Goal: Information Seeking & Learning: Learn about a topic

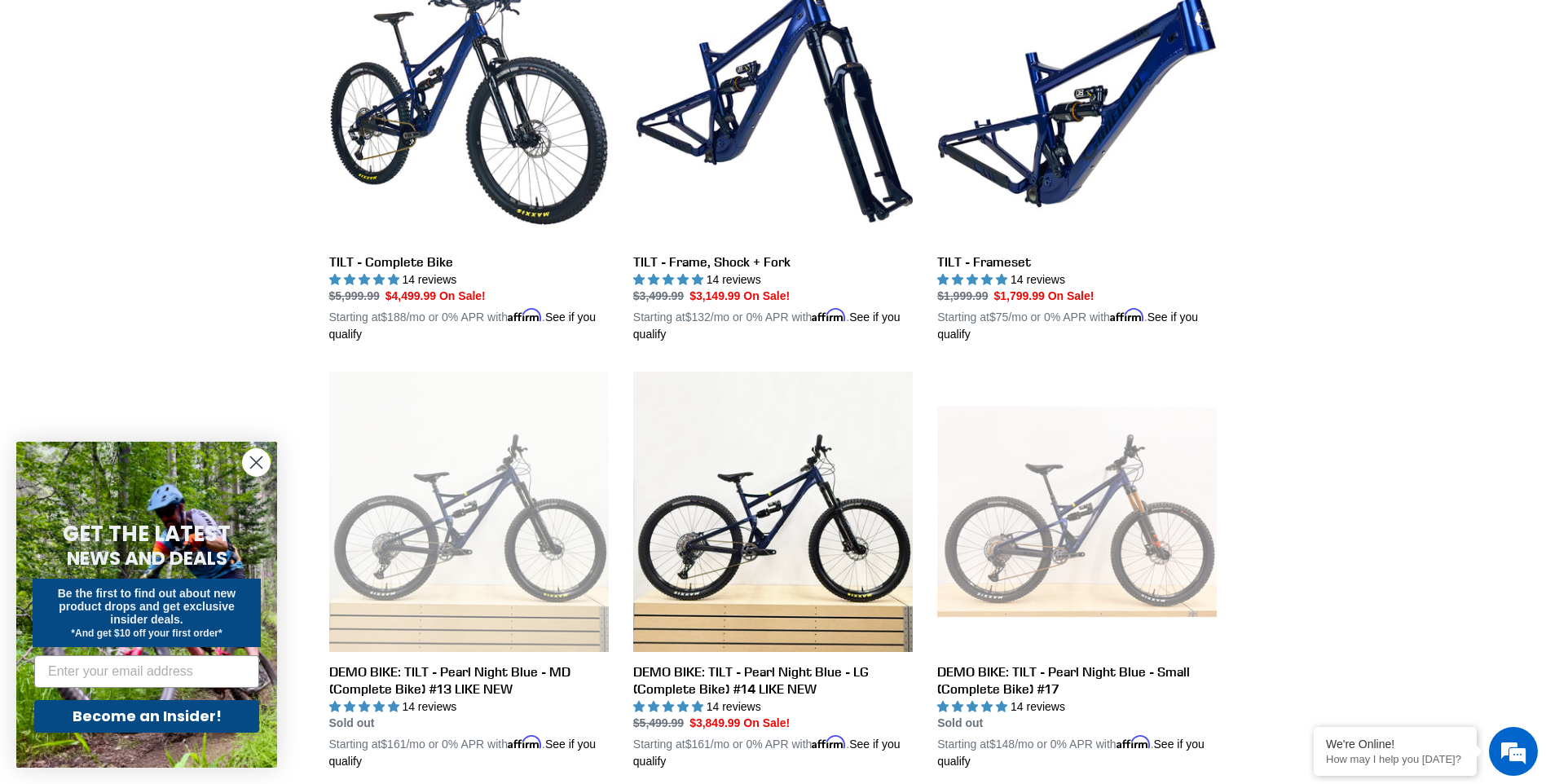
scroll to position [37, 0]
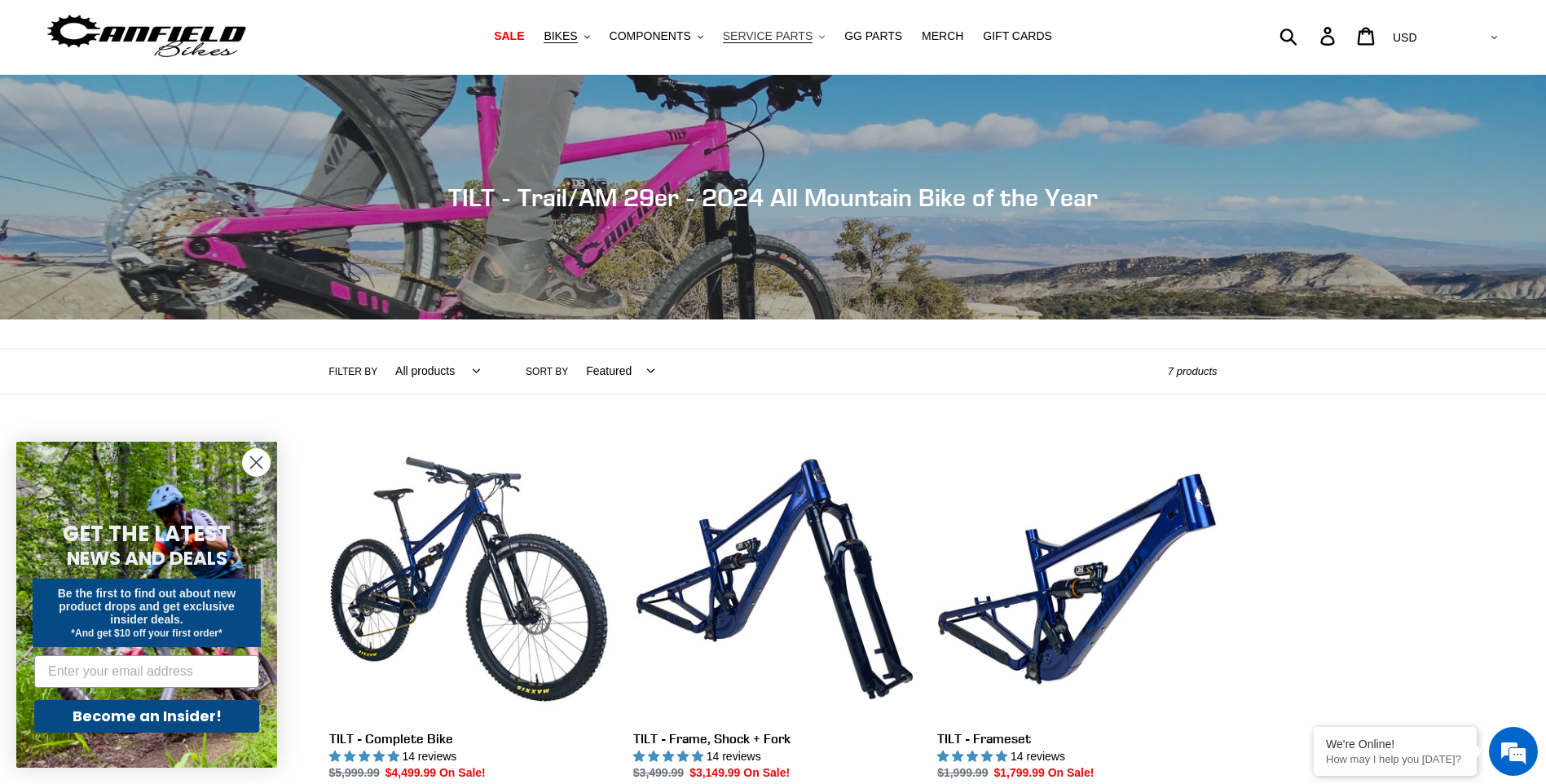
click at [797, 32] on span "SERVICE PARTS" at bounding box center [767, 36] width 90 height 14
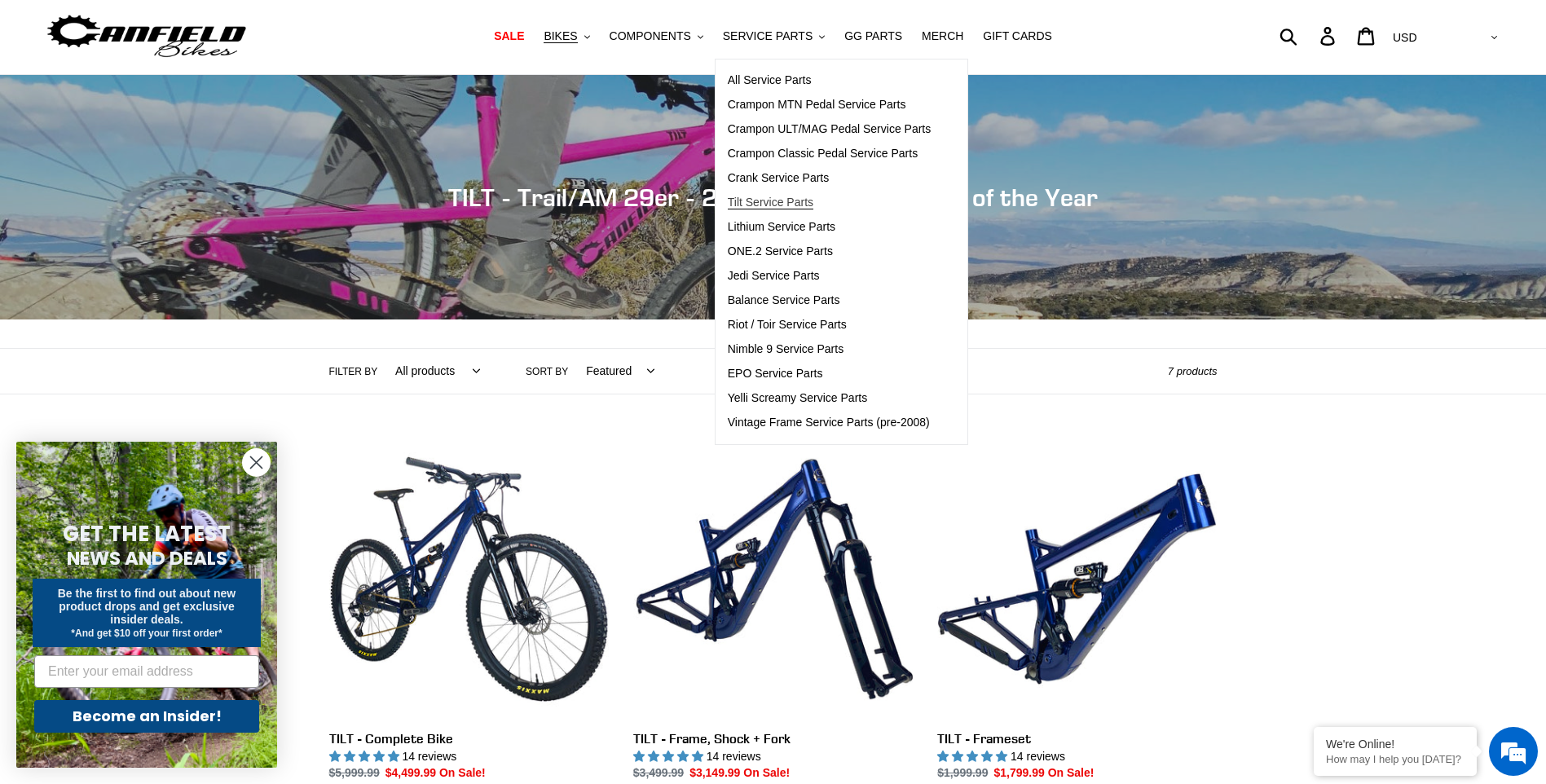
click at [799, 202] on span "Tilt Service Parts" at bounding box center [770, 202] width 85 height 14
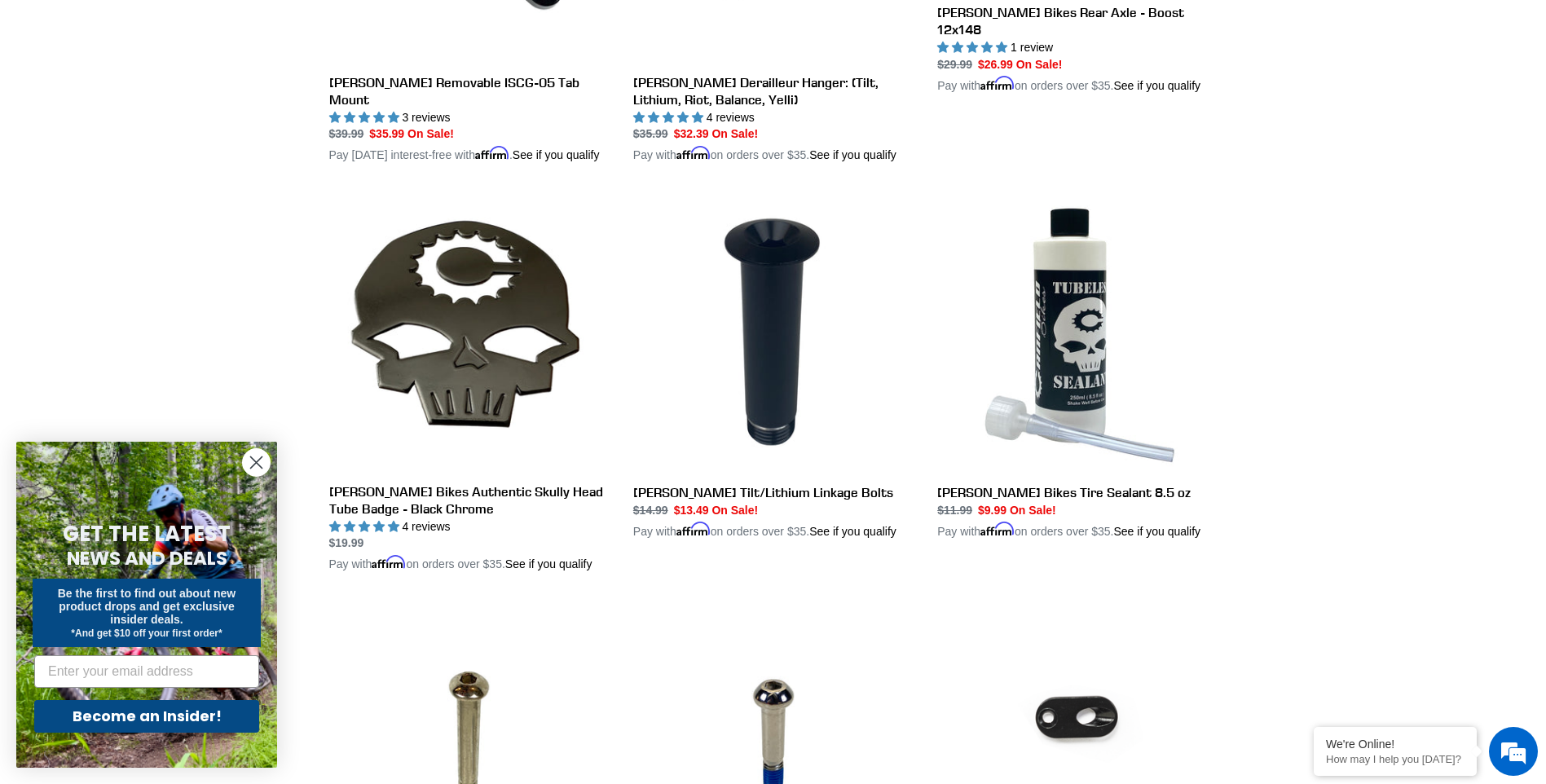
scroll to position [1086, 0]
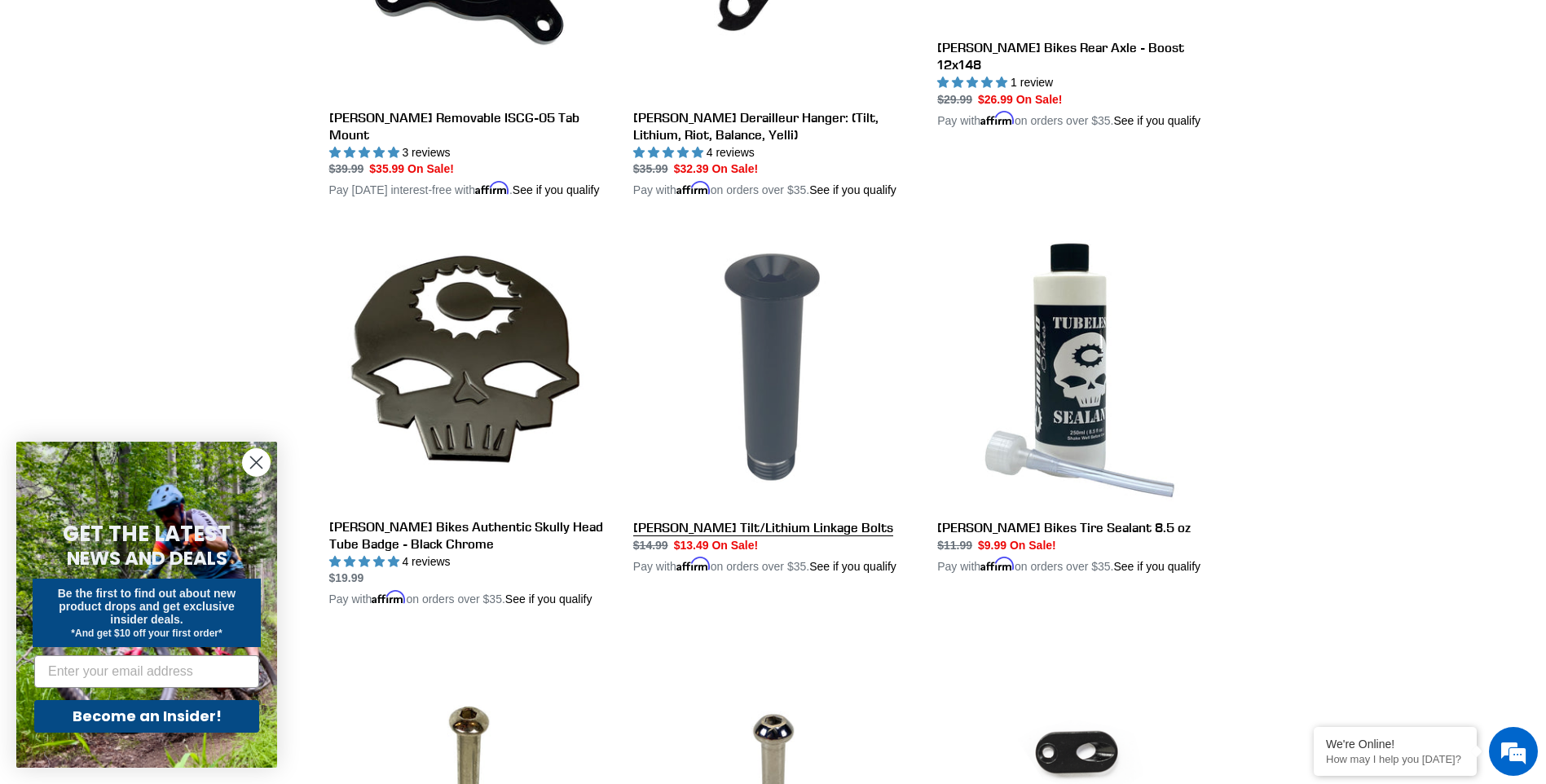
click at [751, 530] on link "[PERSON_NAME] Tilt/Lithium Linkage Bolts" at bounding box center [773, 400] width 280 height 348
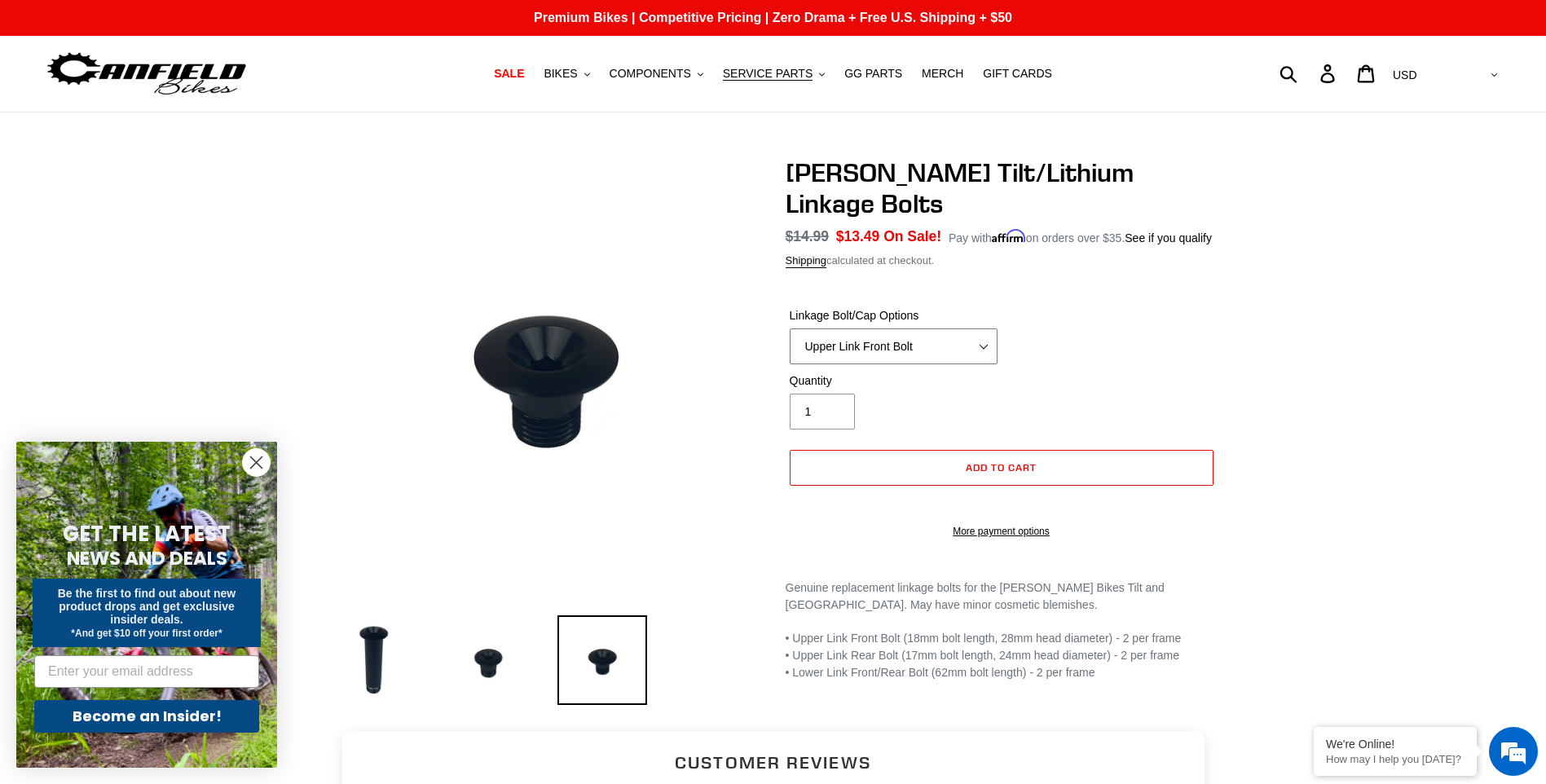
click at [959, 328] on select "Upper Link Front Bolt Upper Link Rear Bolt Lower Link Front/Rear Bolt" at bounding box center [893, 346] width 208 height 36
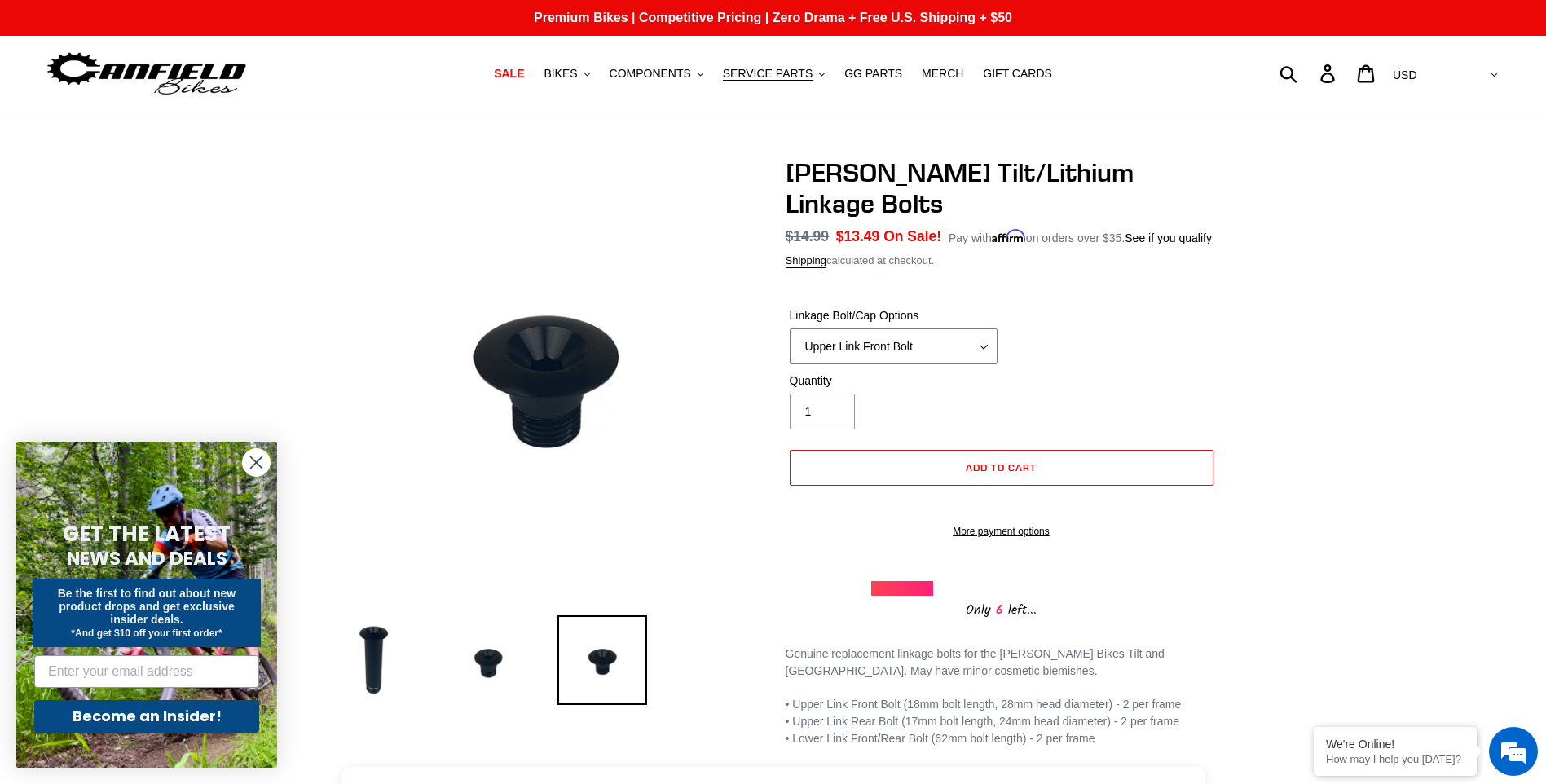
select select "Lower Link Front/Rear Bolt"
click at [790, 328] on select "Upper Link Front Bolt Upper Link Rear Bolt Lower Link Front/Rear Bolt" at bounding box center [893, 346] width 208 height 36
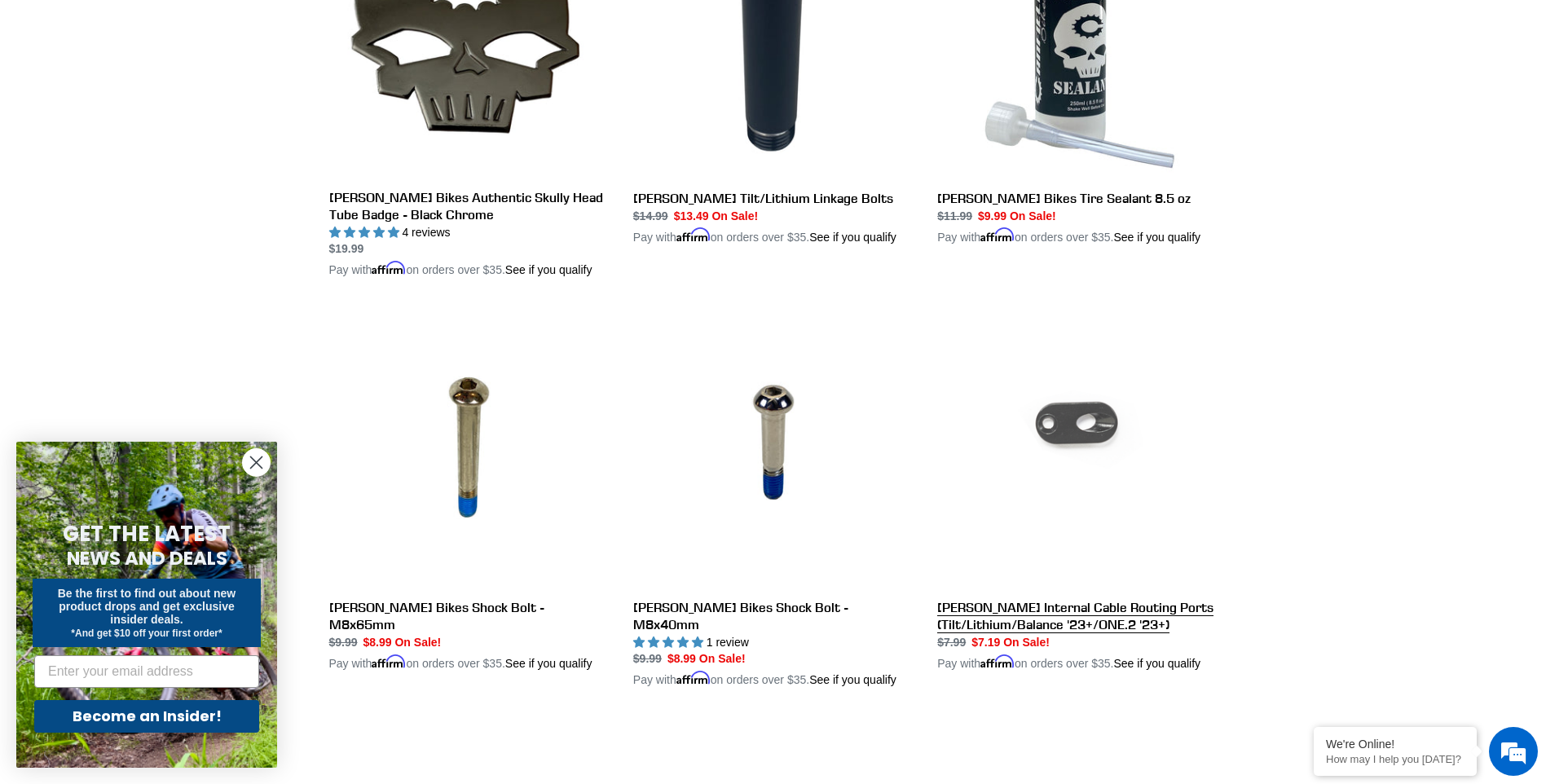
click at [1118, 618] on link "Canfield Internal Cable Routing Ports (Tilt/Lithium/Balance '23+/ONE.2 '23+)" at bounding box center [1077, 489] width 280 height 364
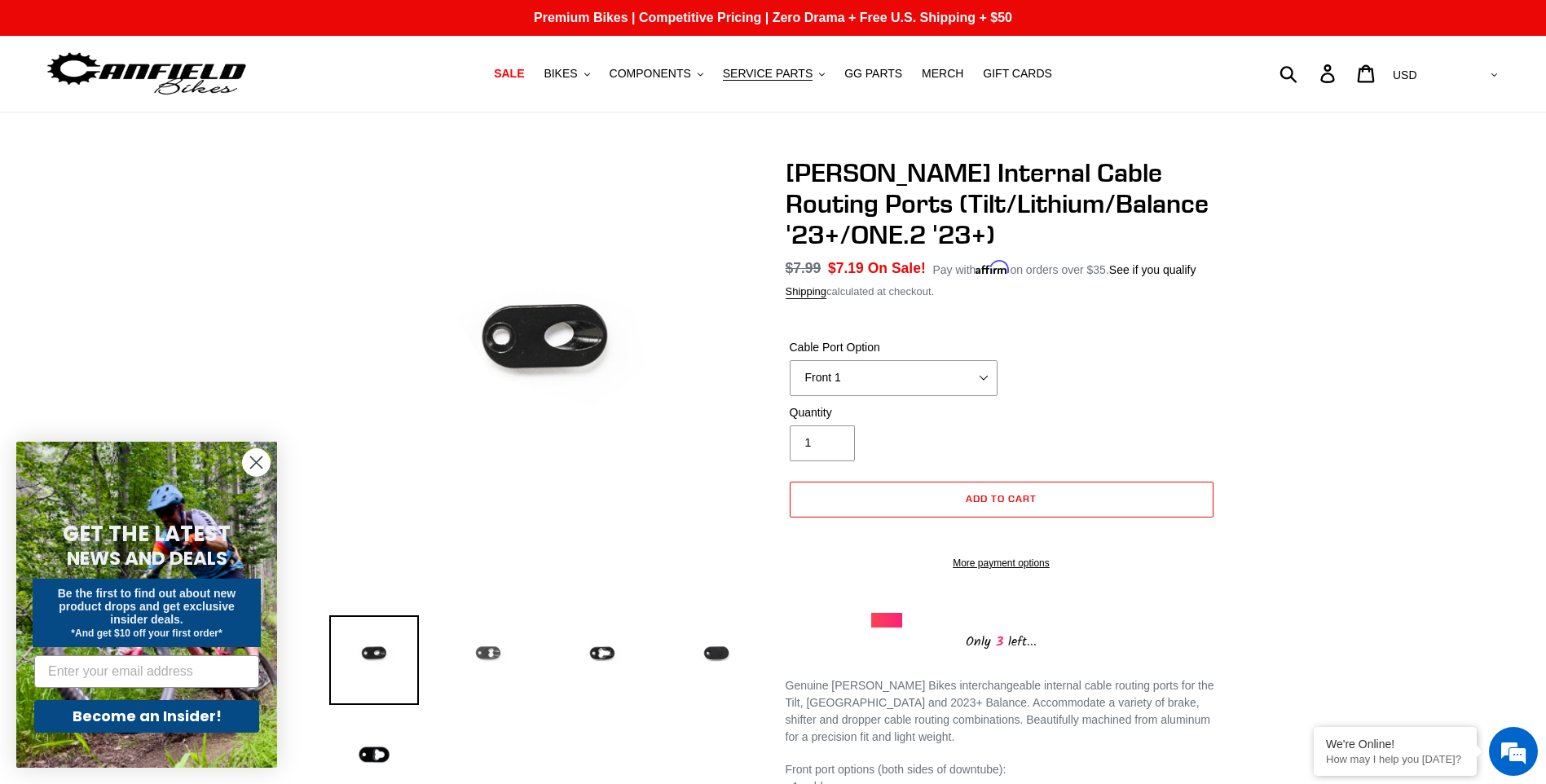
click at [494, 649] on img at bounding box center [488, 660] width 90 height 90
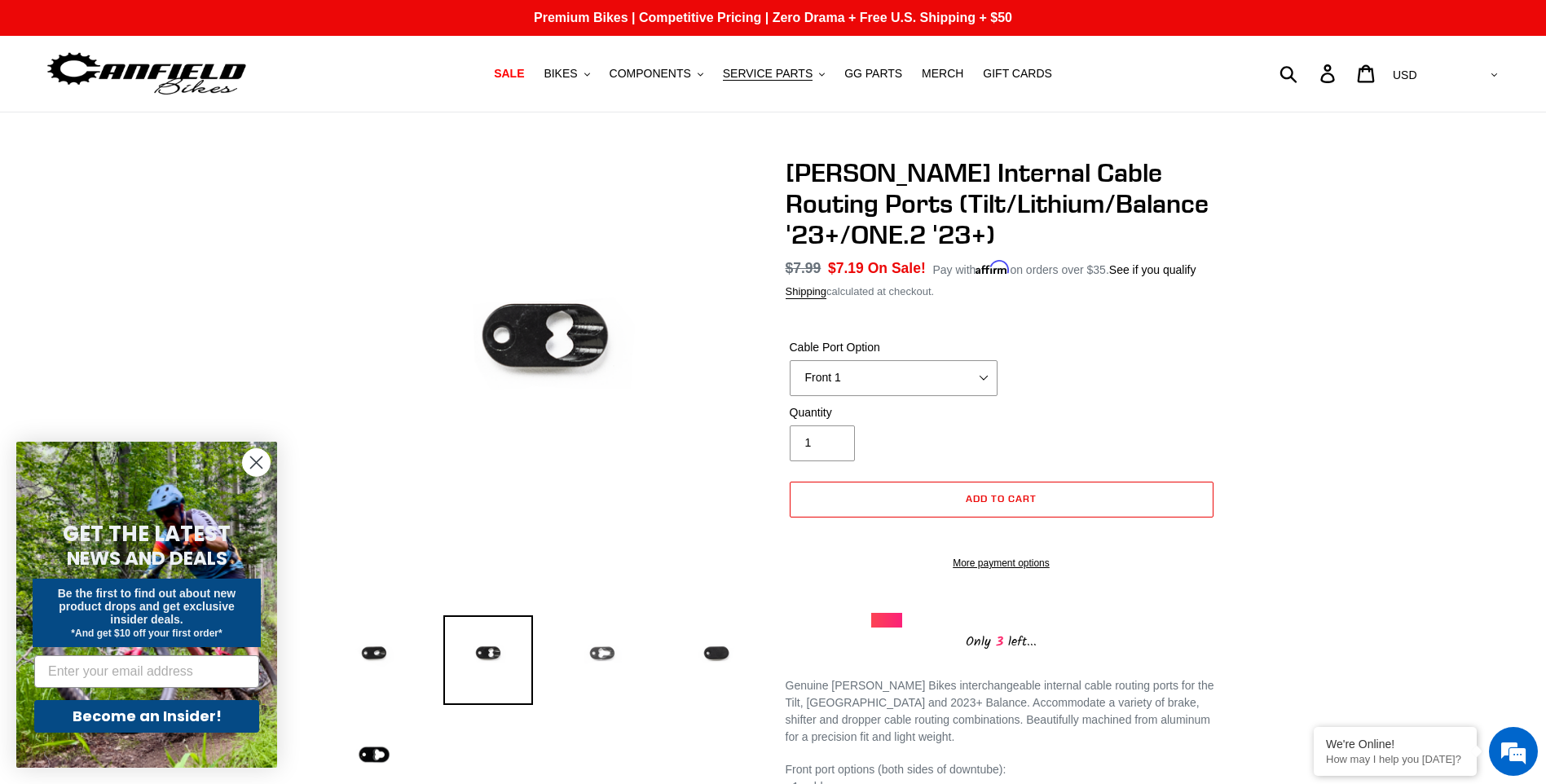
click at [588, 651] on img at bounding box center [602, 660] width 90 height 90
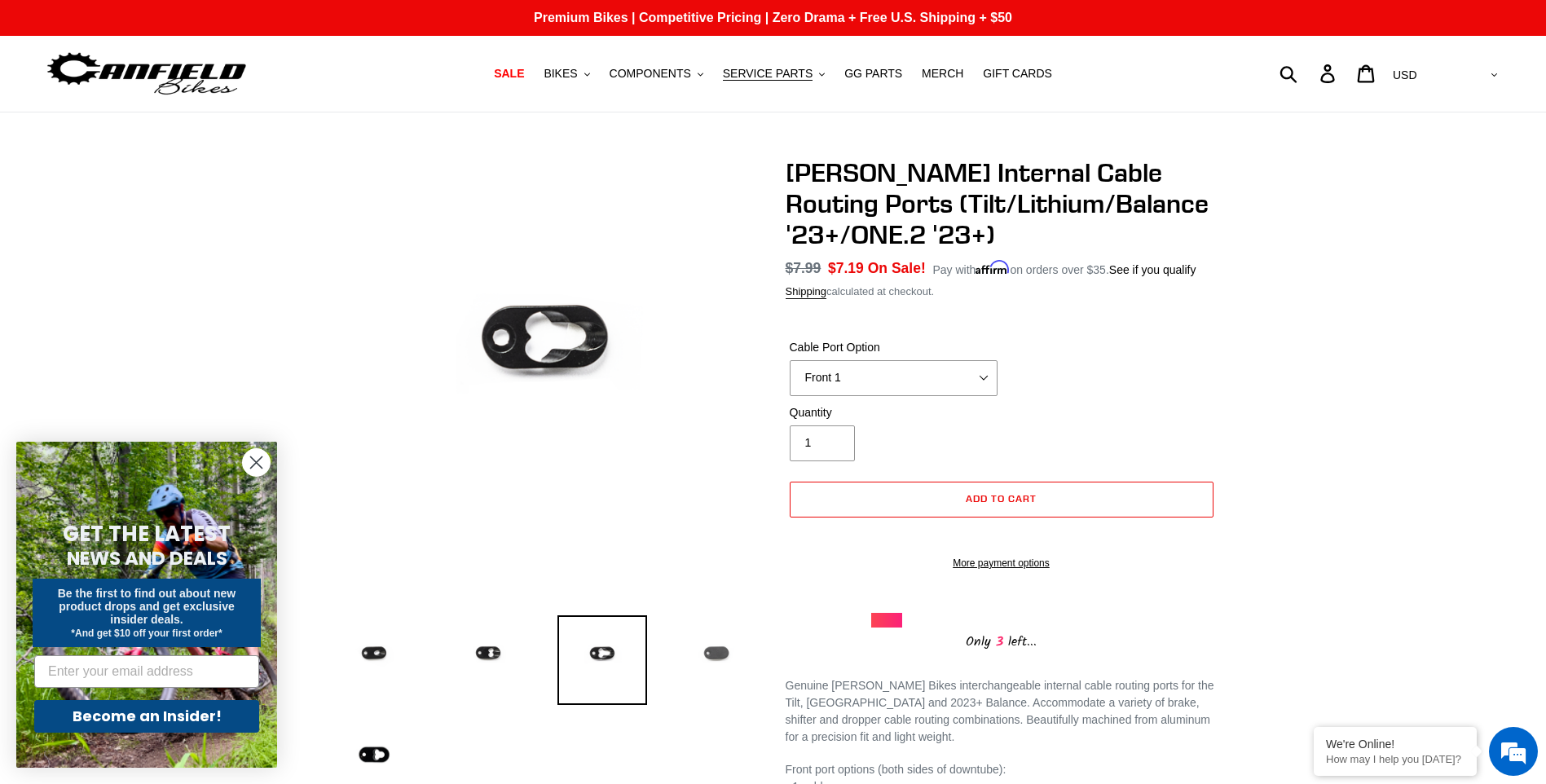
click at [723, 647] on img at bounding box center [716, 660] width 90 height 90
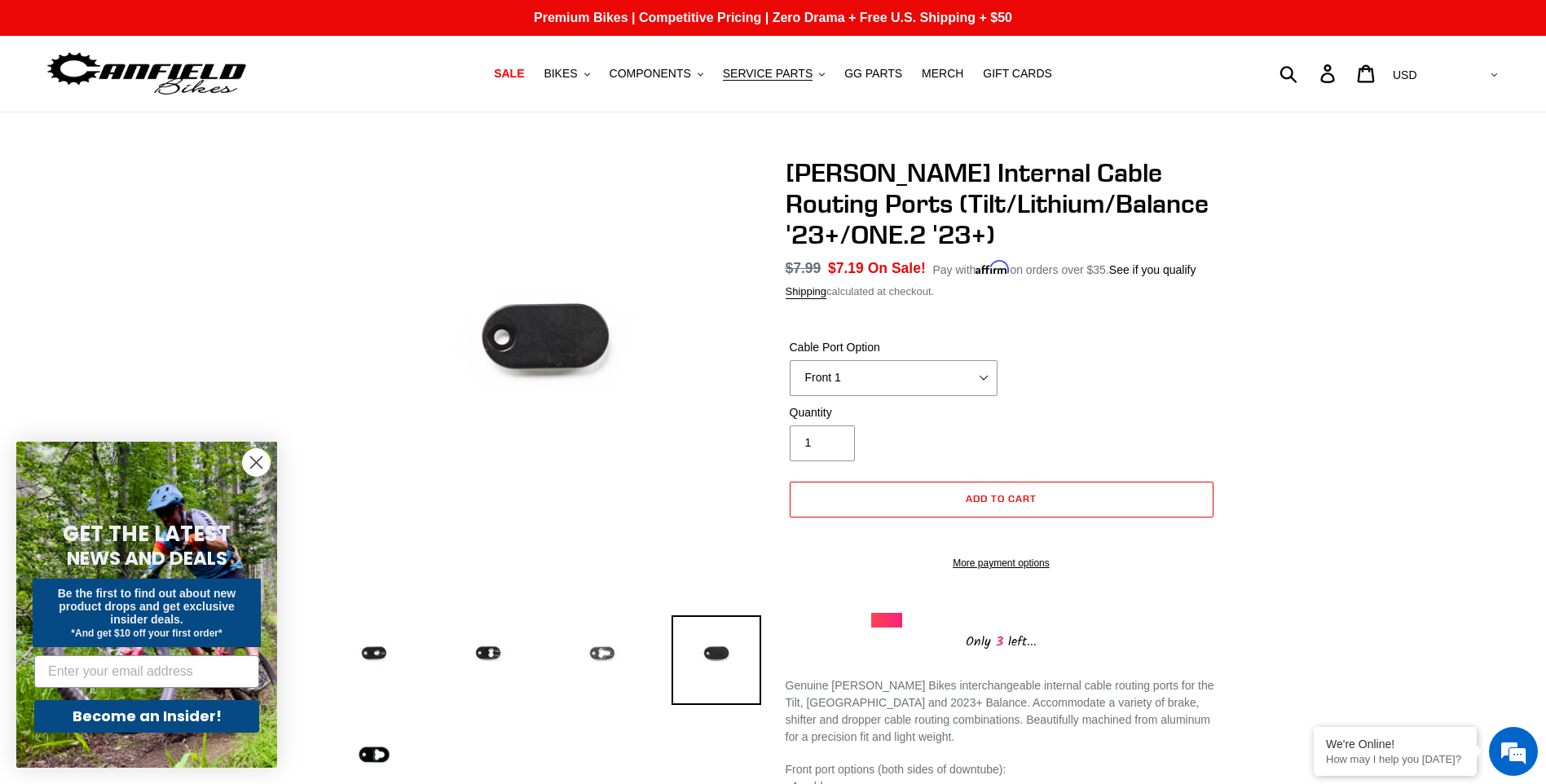
click at [616, 654] on img at bounding box center [602, 660] width 90 height 90
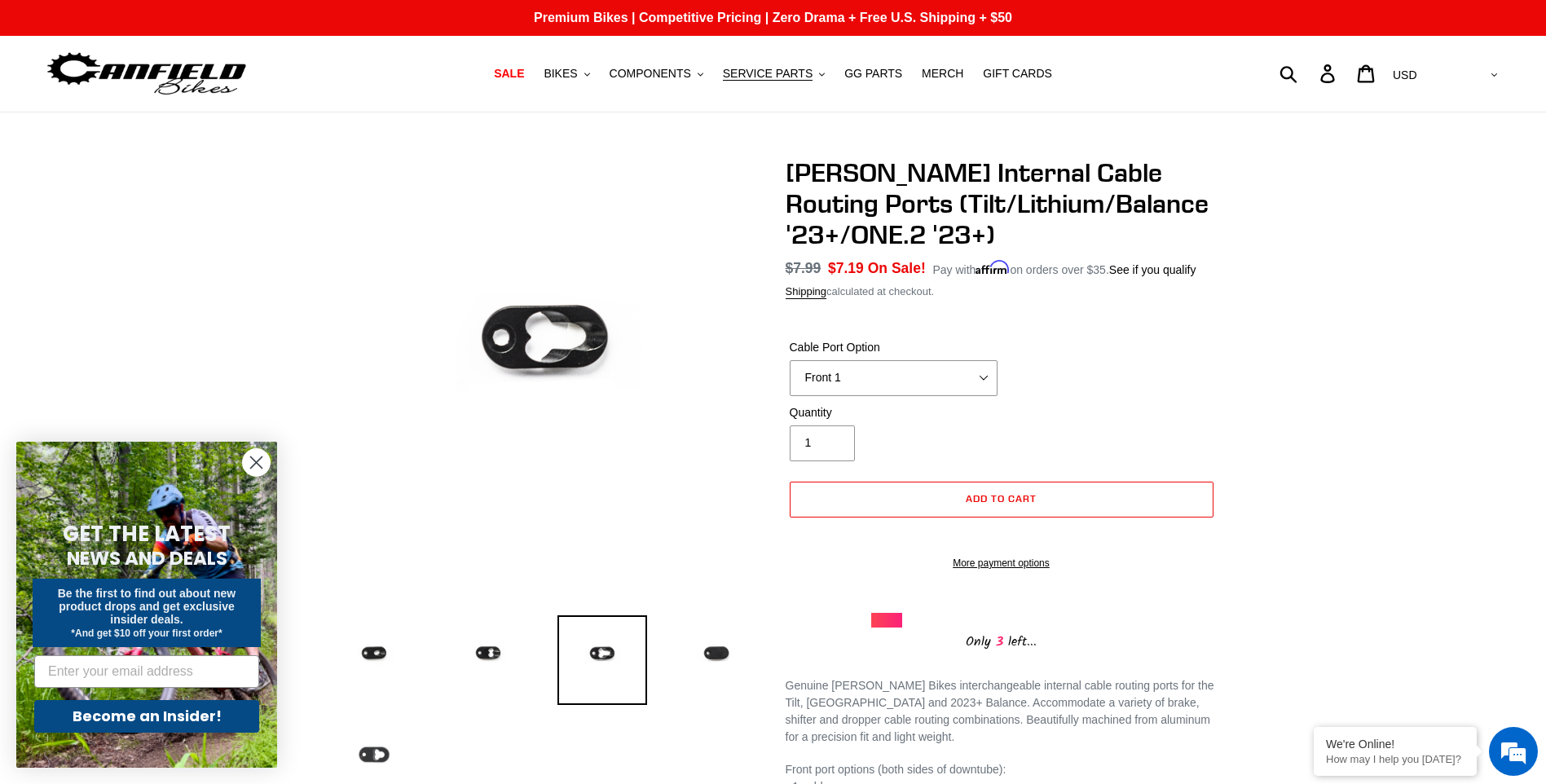
click at [375, 749] on img at bounding box center [374, 754] width 90 height 90
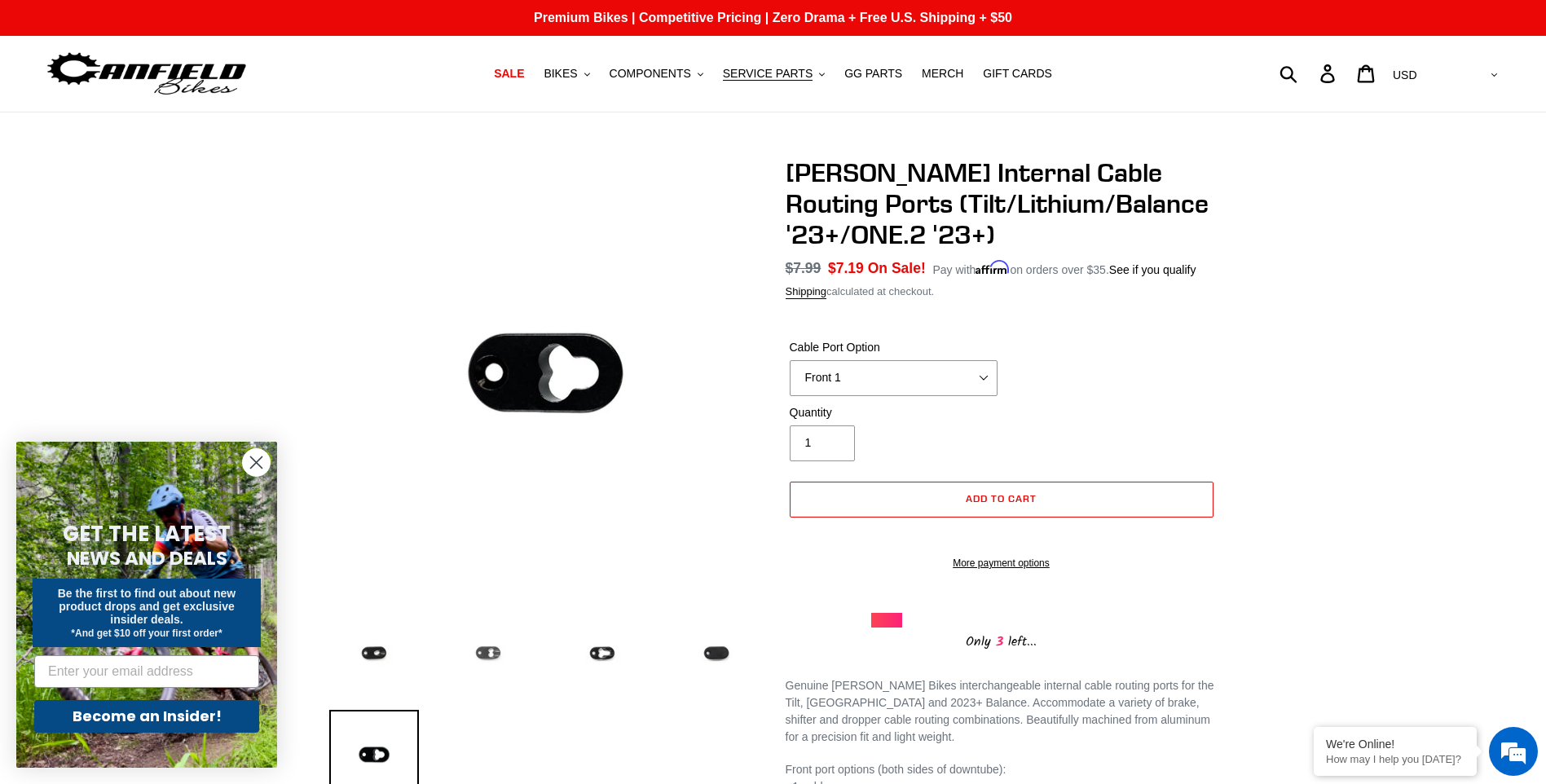
click at [483, 667] on img at bounding box center [488, 660] width 90 height 90
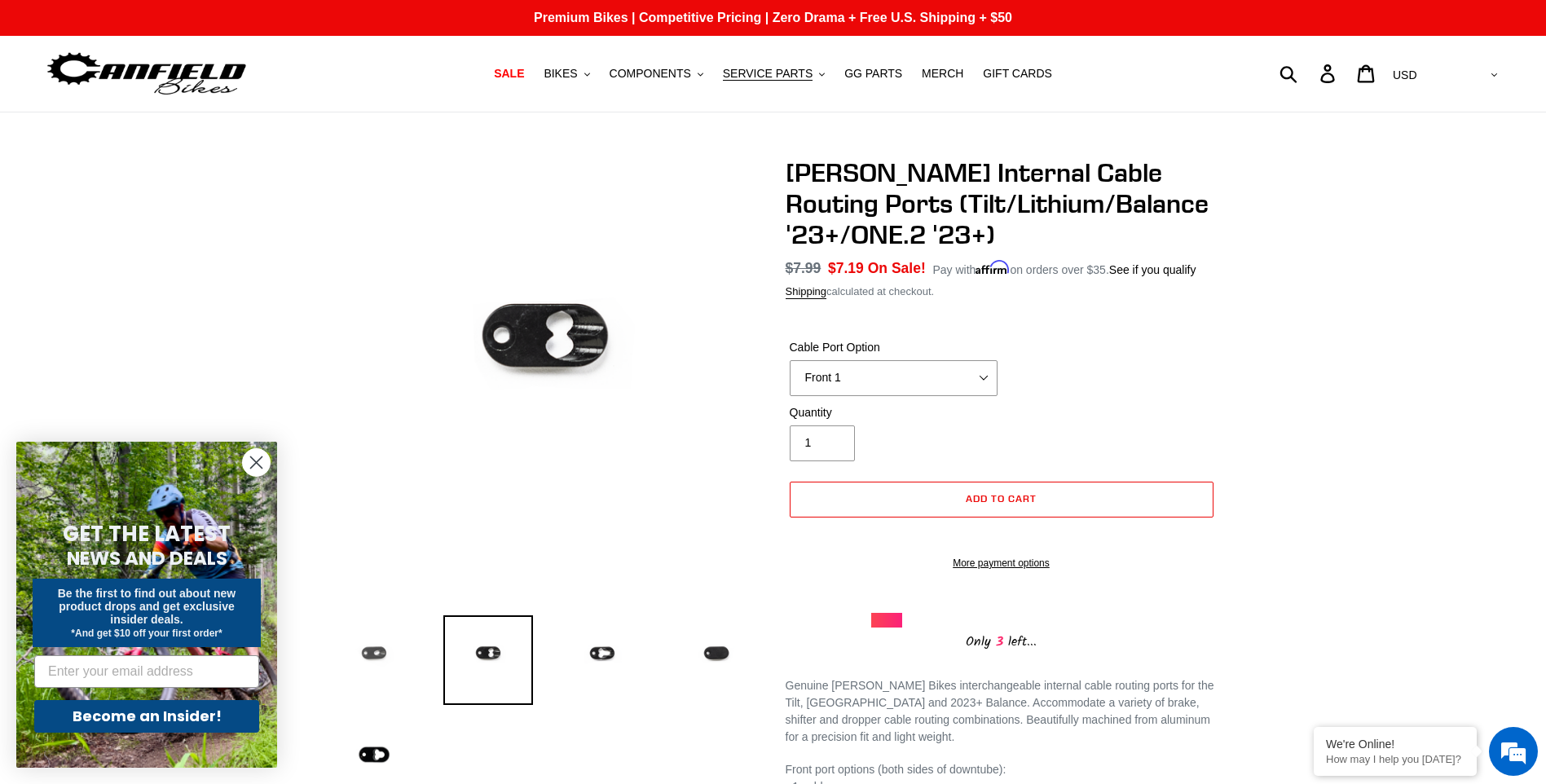
click at [379, 647] on img at bounding box center [374, 660] width 90 height 90
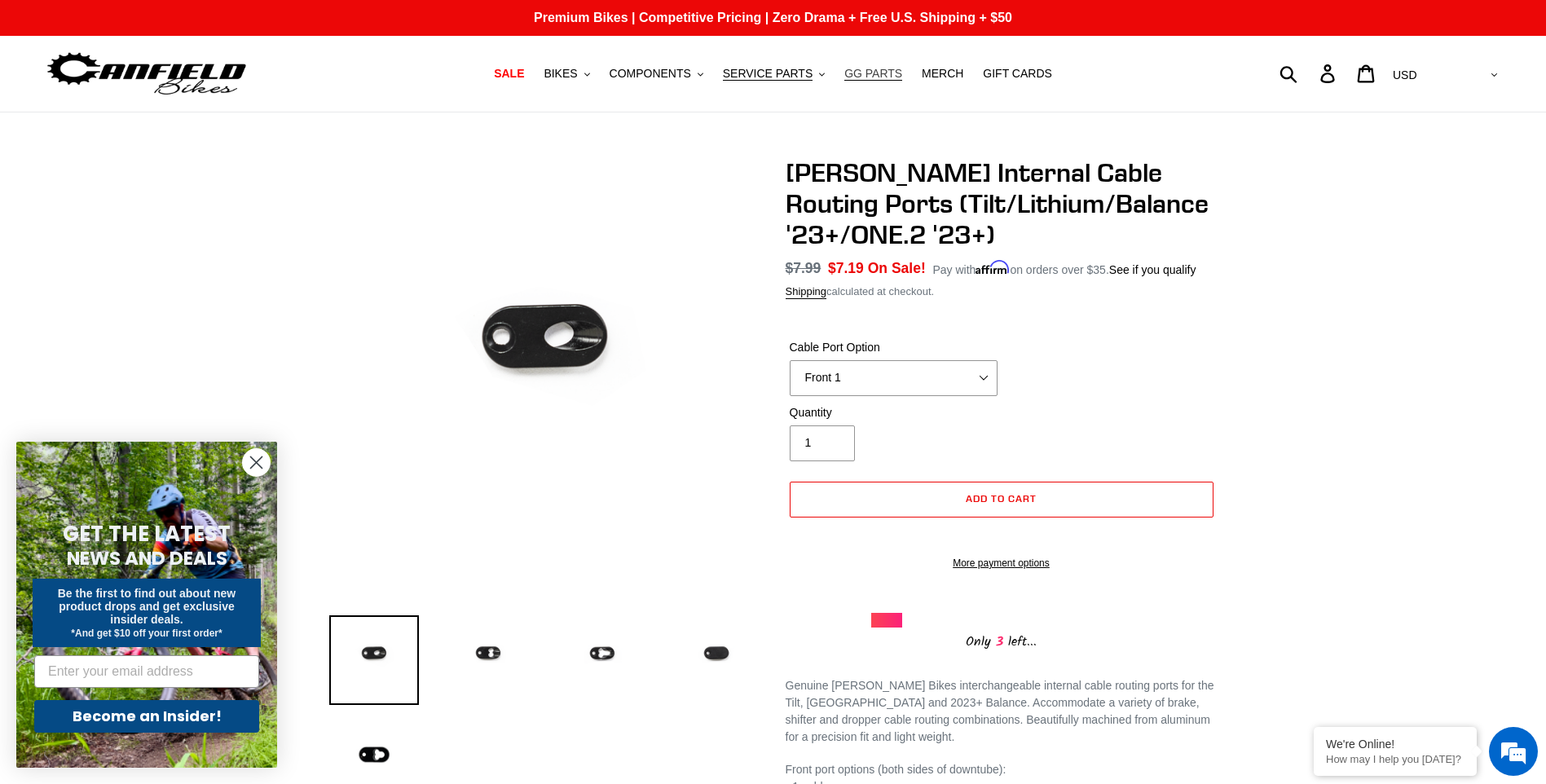
click at [865, 70] on span "GG PARTS" at bounding box center [873, 73] width 57 height 14
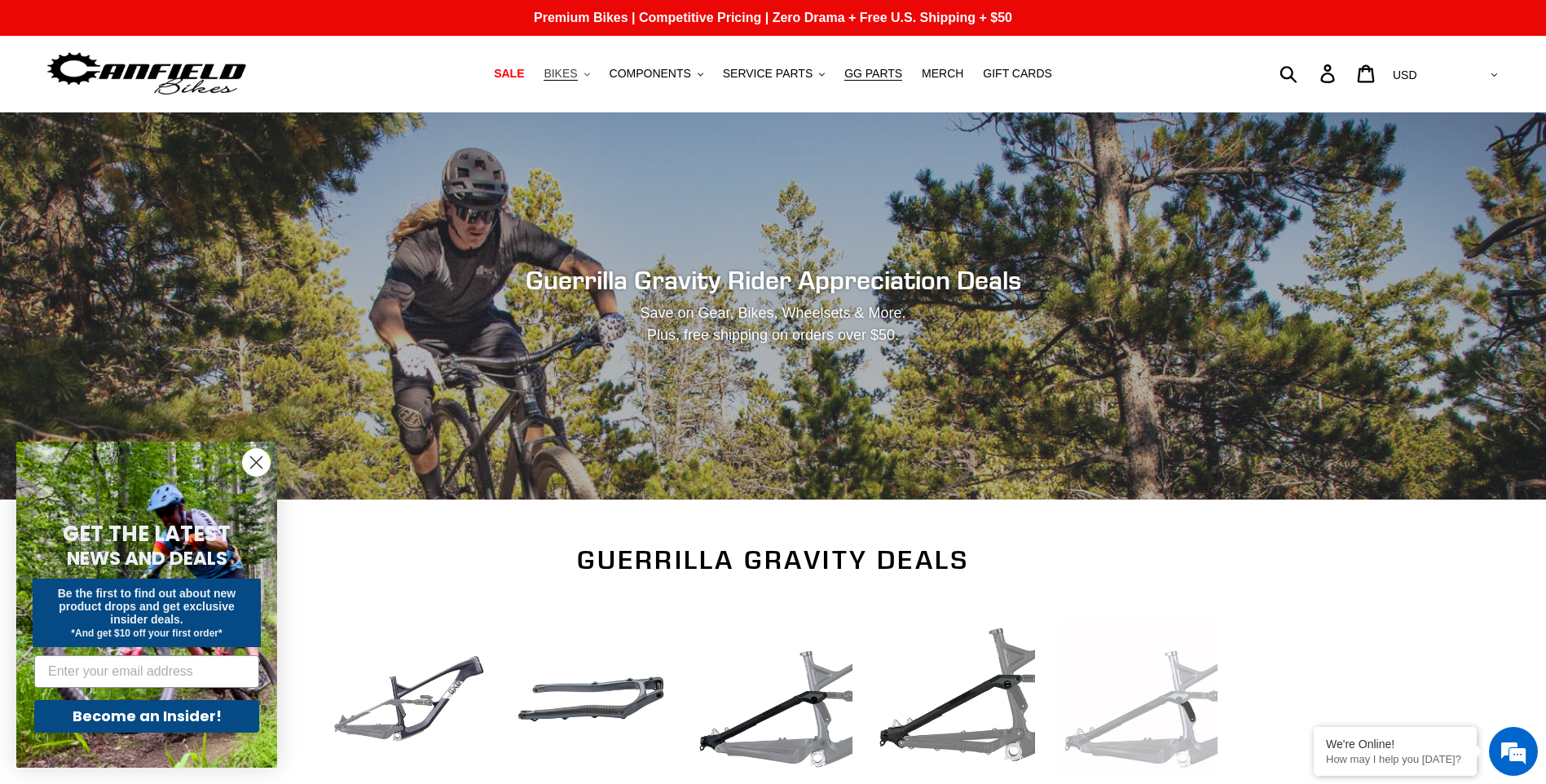
click at [566, 74] on span "BIKES" at bounding box center [561, 73] width 33 height 14
click at [524, 71] on span "SALE" at bounding box center [509, 73] width 31 height 14
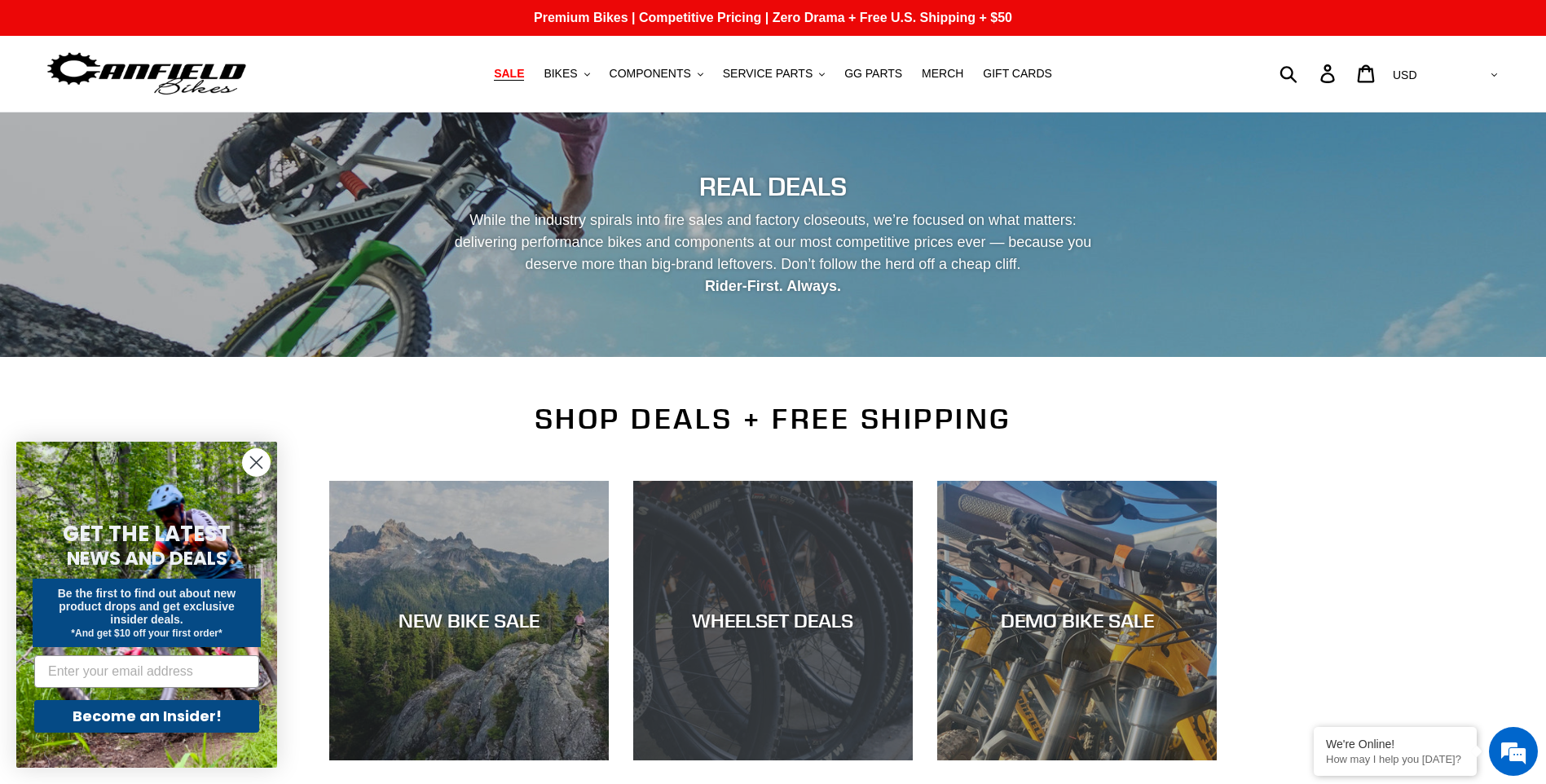
click at [793, 760] on div "WHEELSET DEALS" at bounding box center [773, 760] width 280 height 0
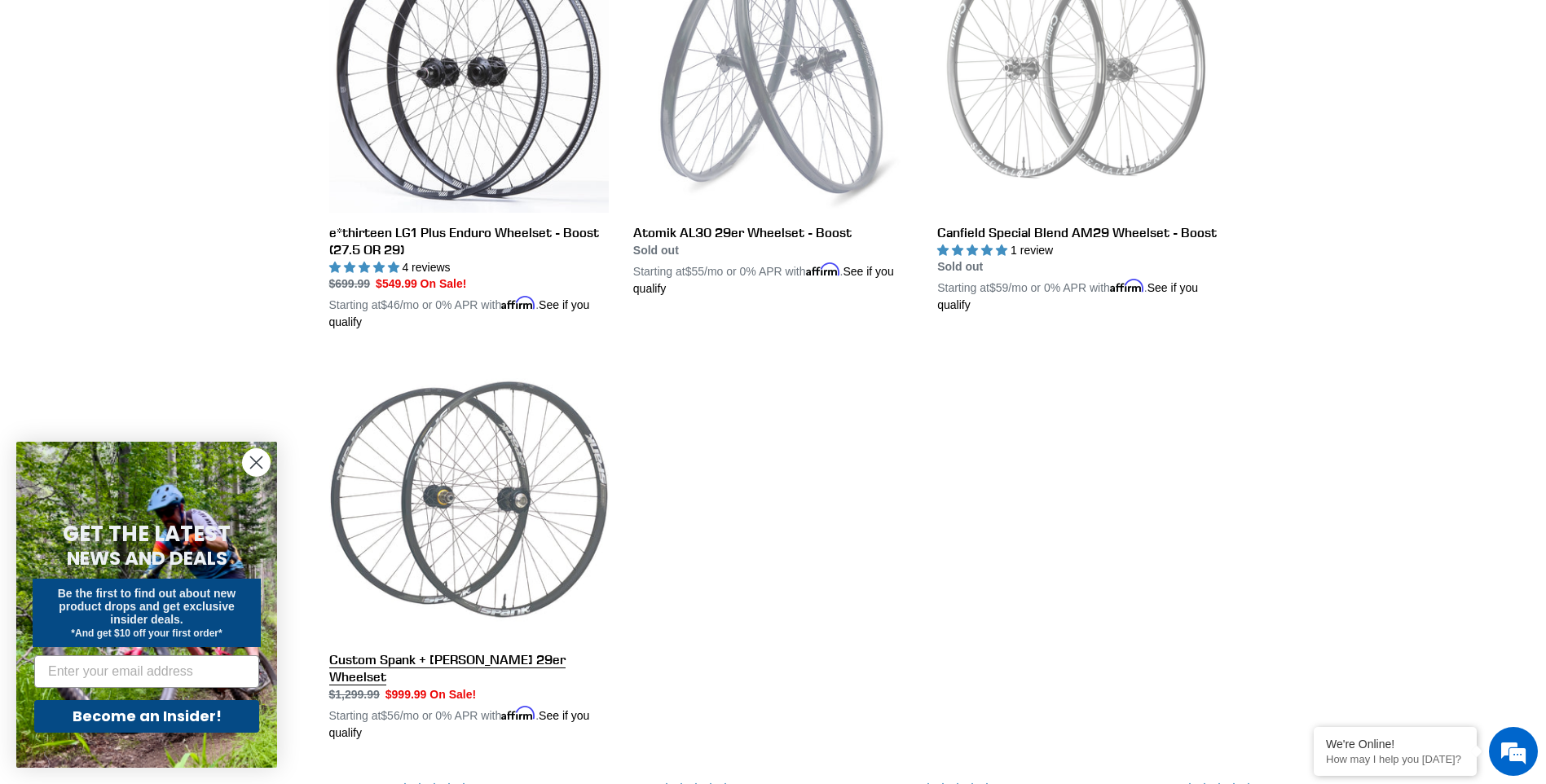
click at [583, 563] on link "Custom Spank + [PERSON_NAME] 29er Wheelset" at bounding box center [469, 550] width 280 height 382
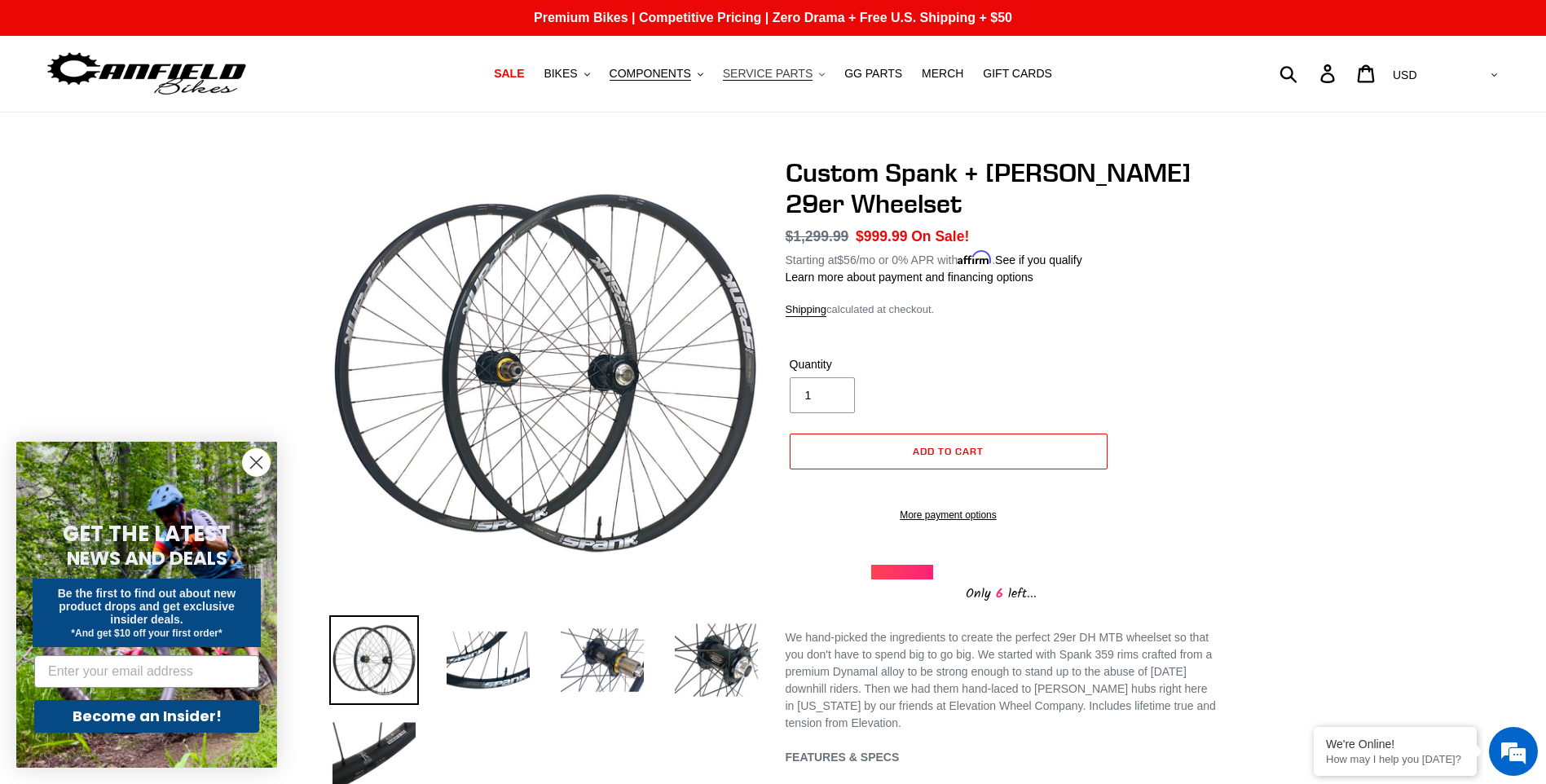
click at [768, 72] on span "SERVICE PARTS" at bounding box center [767, 73] width 90 height 14
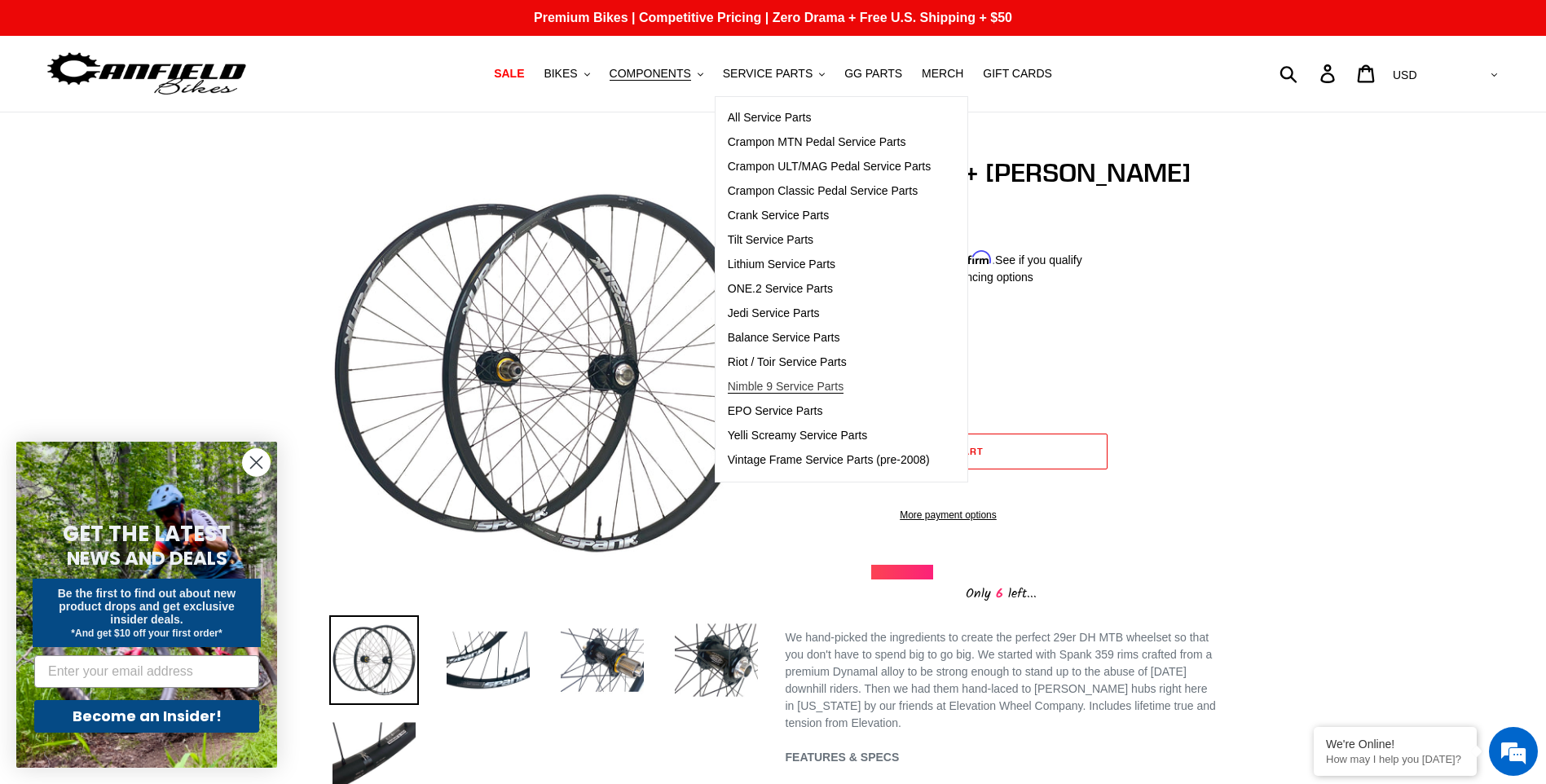
click at [824, 394] on span "Nimble 9 Service Parts" at bounding box center [785, 386] width 116 height 14
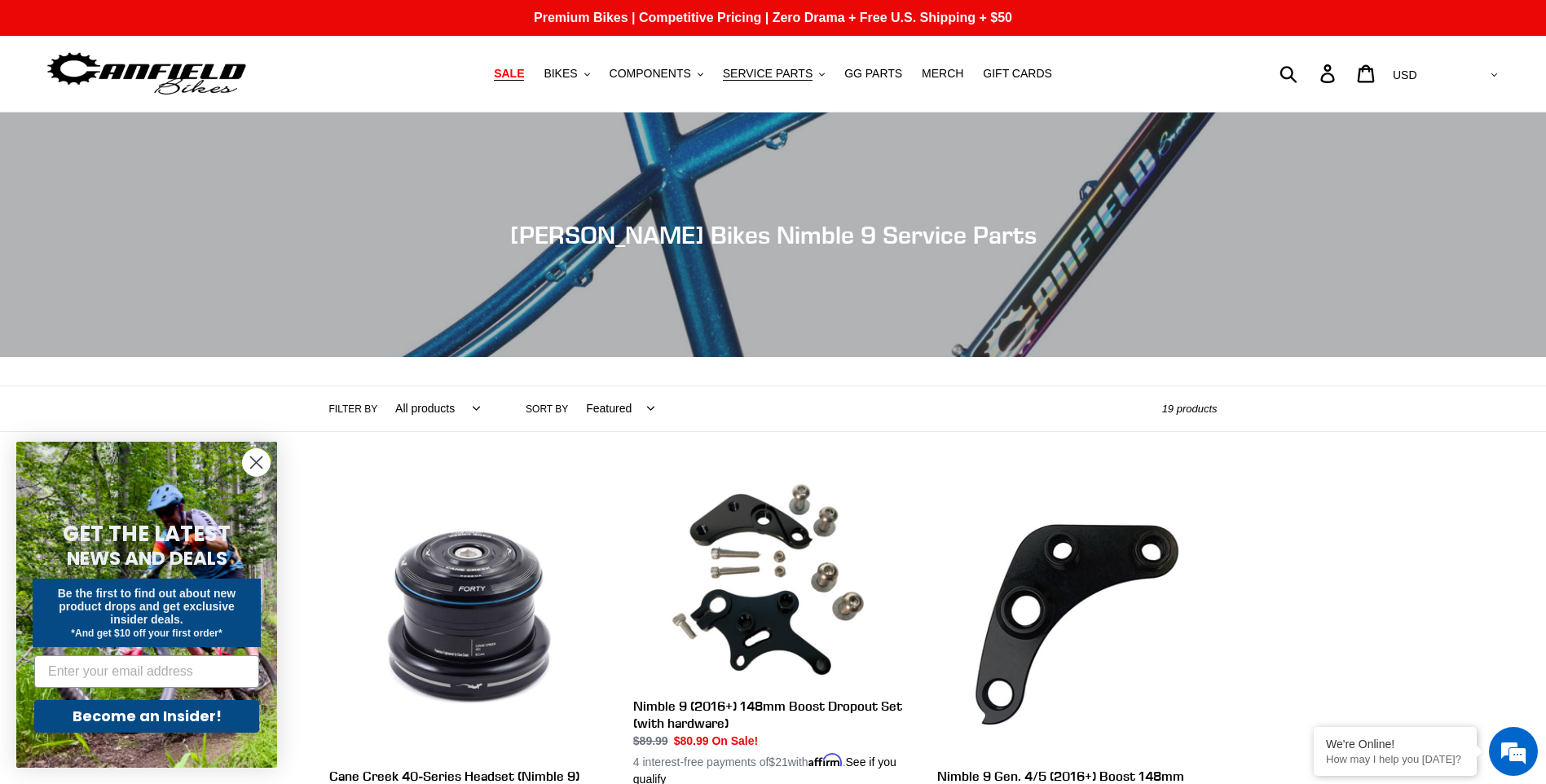
click at [524, 75] on span "SALE" at bounding box center [509, 73] width 31 height 14
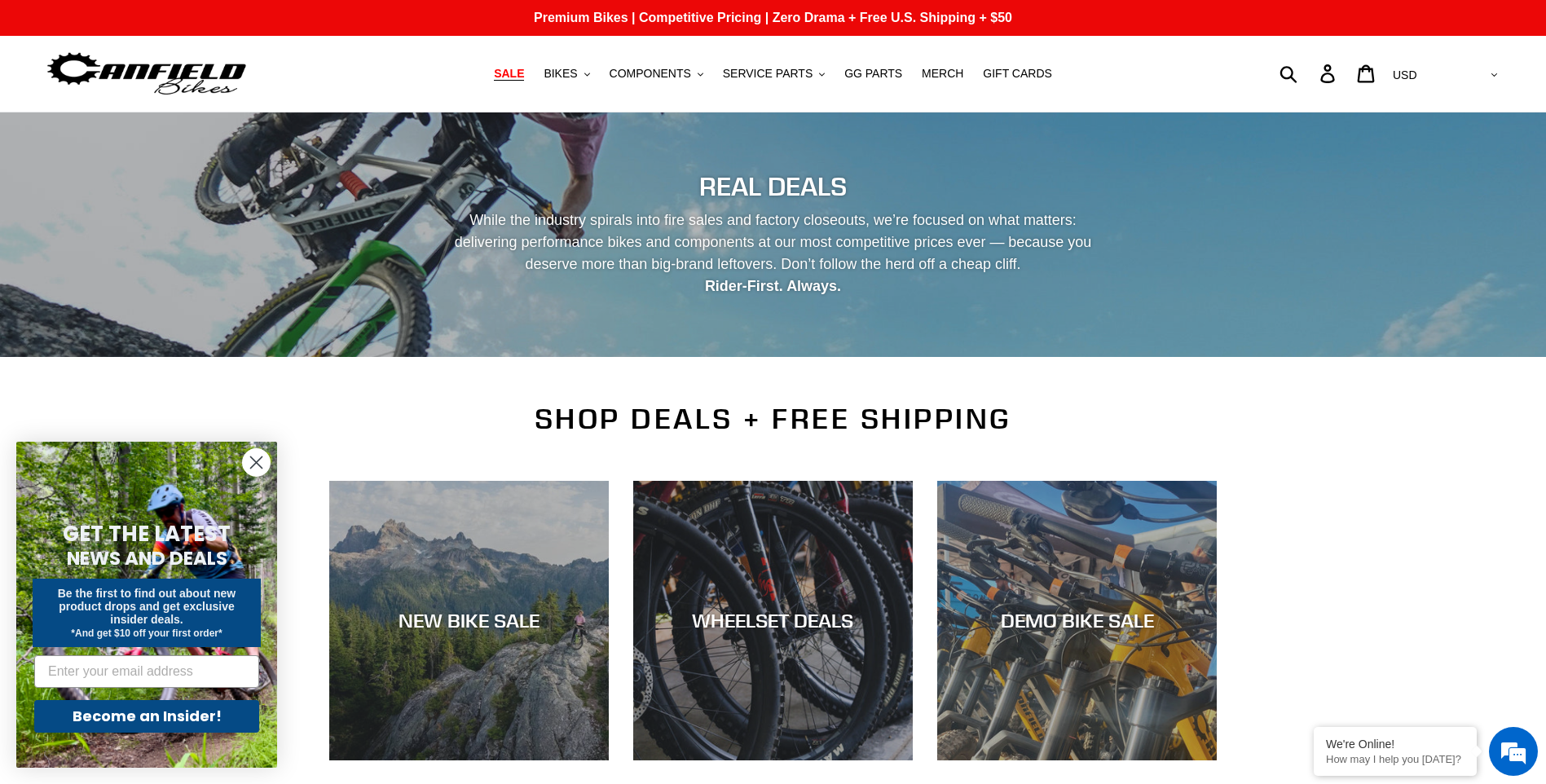
scroll to position [544, 0]
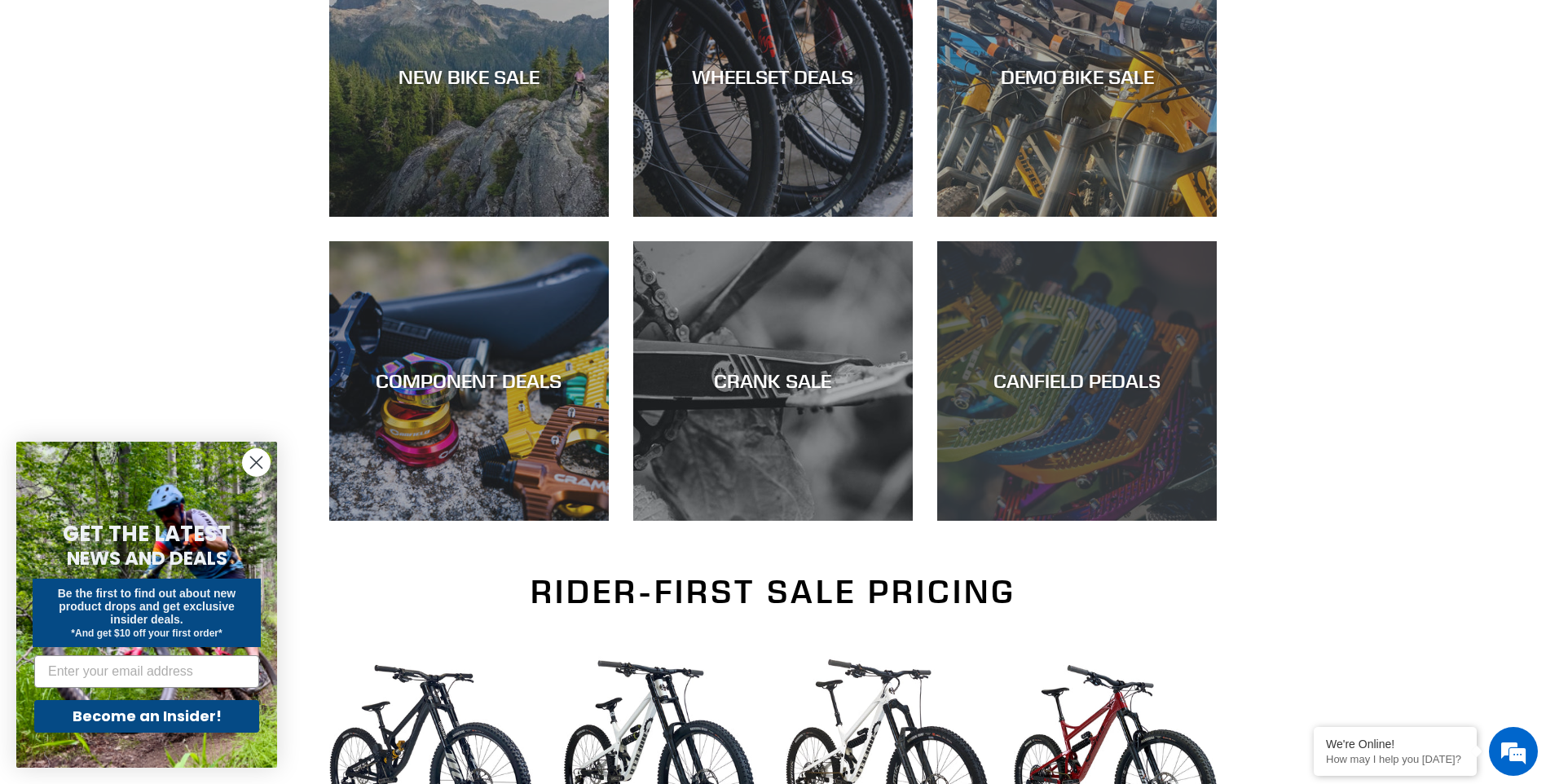
click at [1104, 381] on div "CANFIELD PEDALS" at bounding box center [1077, 381] width 280 height 24
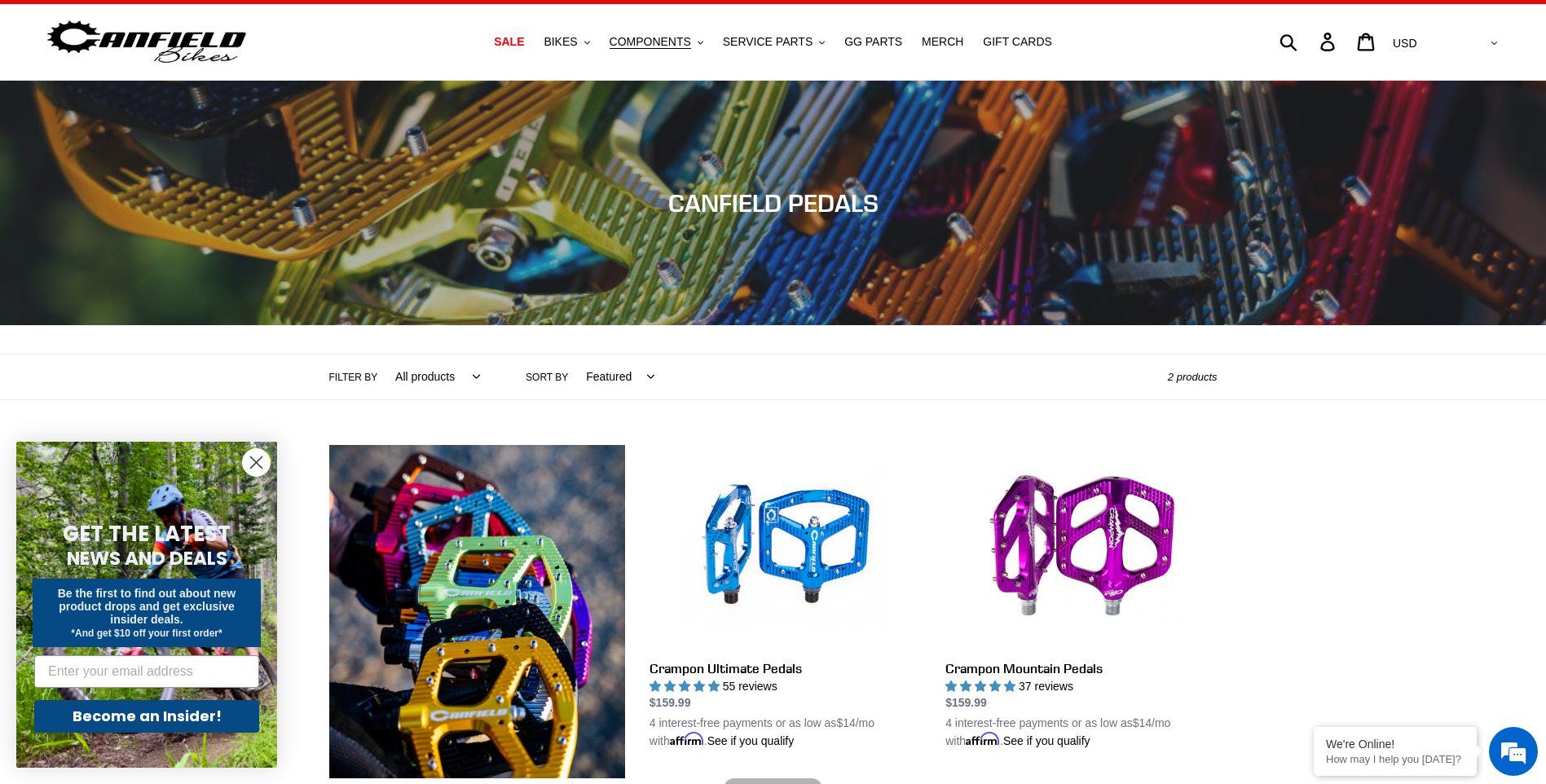
scroll to position [272, 0]
